Goal: Task Accomplishment & Management: Complete application form

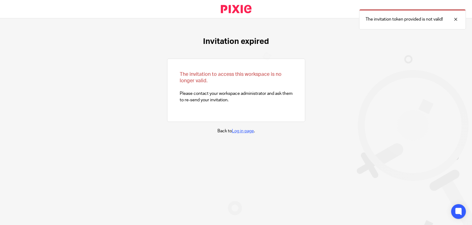
click at [243, 132] on link "Log in page" at bounding box center [243, 131] width 22 height 4
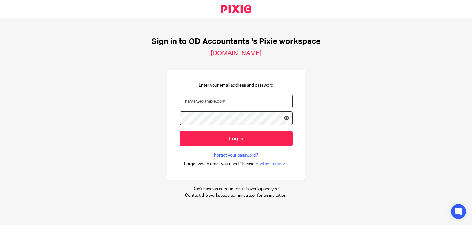
click at [206, 102] on input "email" at bounding box center [236, 102] width 113 height 14
paste input "[PERSON_NAME][EMAIL_ADDRESS][DOMAIN_NAME]"
type input "[PERSON_NAME][EMAIL_ADDRESS][DOMAIN_NAME]"
click at [233, 157] on link "Forgot your password?" at bounding box center [236, 155] width 44 height 6
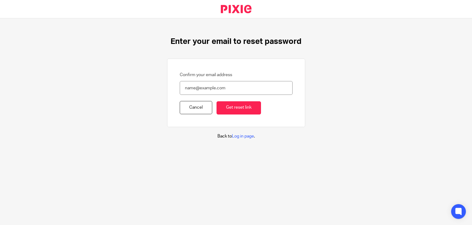
click at [192, 86] on input "Confirm your email address" at bounding box center [236, 88] width 113 height 14
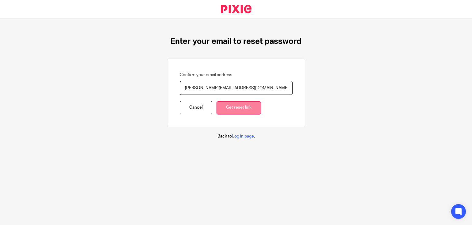
type input "[PERSON_NAME][EMAIL_ADDRESS][DOMAIN_NAME]"
click at [239, 106] on input "Get reset link" at bounding box center [239, 107] width 45 height 13
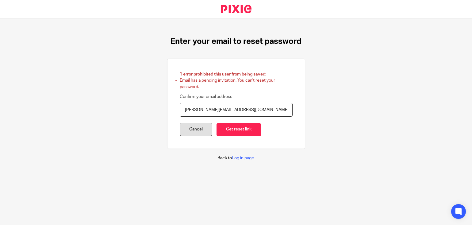
click at [190, 130] on link "Cancel" at bounding box center [196, 129] width 33 height 13
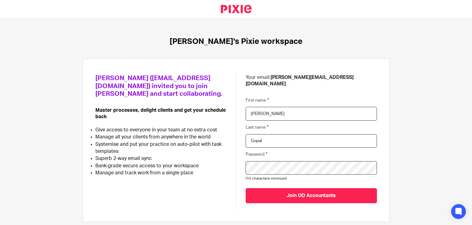
scroll to position [15, 0]
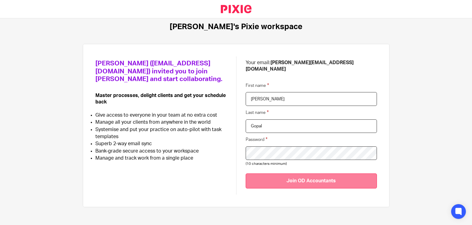
click at [319, 176] on input "Join OD Accountants" at bounding box center [311, 180] width 131 height 15
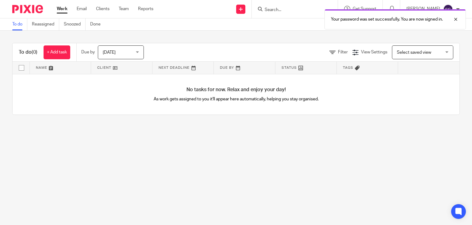
click at [96, 103] on div "No tasks for now. Relax and enjoy your day! As work gets assigned to you it'll …" at bounding box center [236, 94] width 447 height 41
